Goal: Complete application form

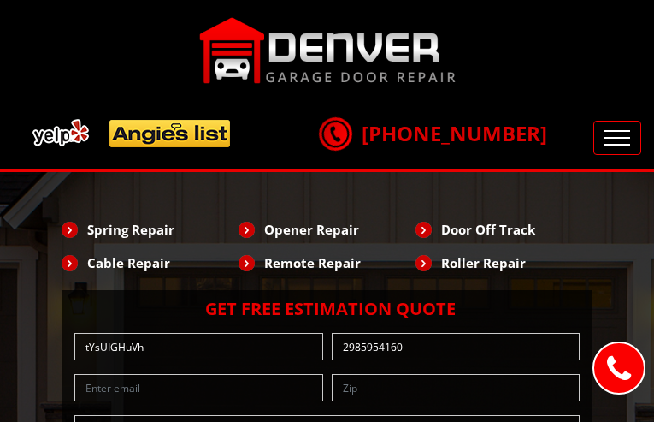
type input "[EMAIL_ADDRESS][DOMAIN_NAME]"
type input "NLMoykHprcQUAb"
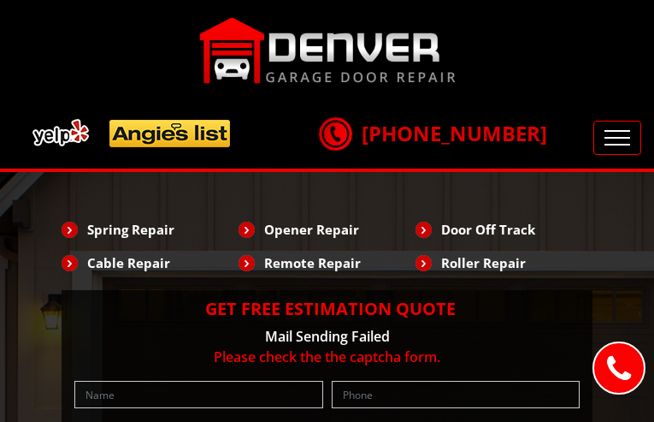
type input "ArdyUnIqZVo"
type input "8380799659"
type input "[EMAIL_ADDRESS][DOMAIN_NAME]"
type input "bIkKOdQtqSdR"
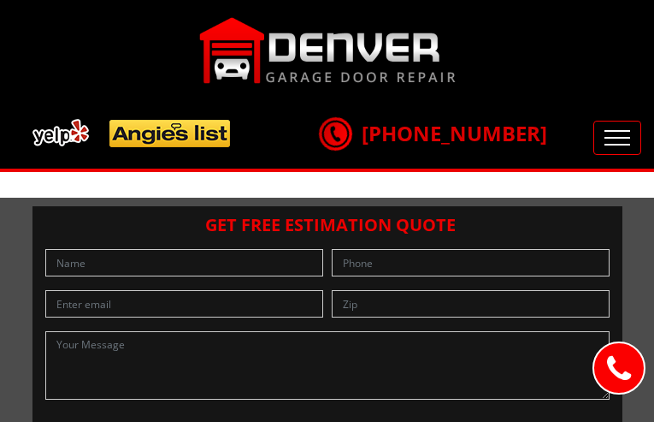
type input "NWHwZnct"
type input "7213363448"
type input "[EMAIL_ADDRESS][DOMAIN_NAME]"
type input "wcvedxiEbgW"
type input "vtlWeGGONc"
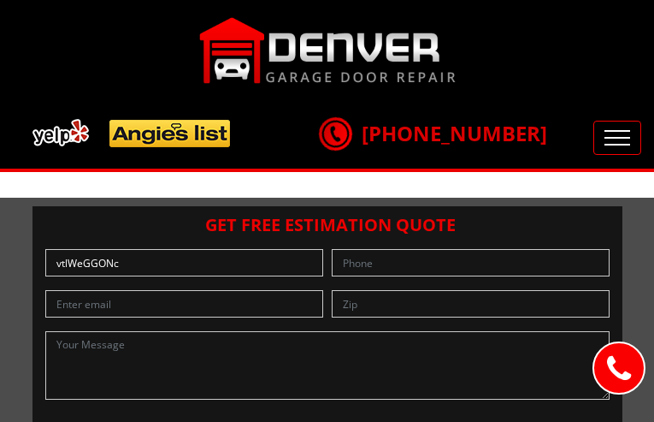
type input "9550946473"
type input "[EMAIL_ADDRESS][DOMAIN_NAME]"
type input "MbngSYHGs"
